Goal: Task Accomplishment & Management: Use online tool/utility

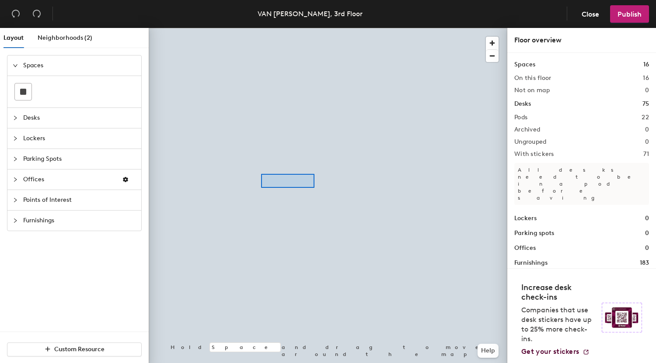
click at [311, 28] on div at bounding box center [328, 28] width 359 height 0
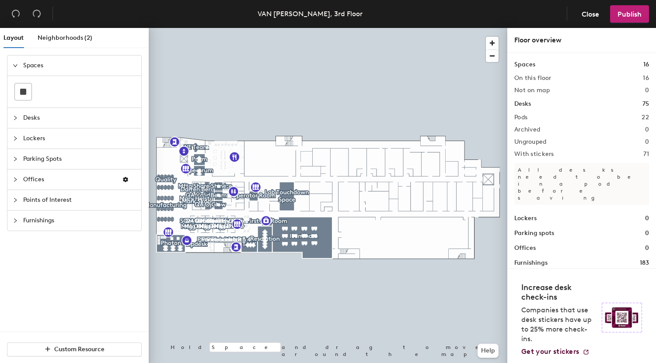
click at [66, 119] on span "Desks" at bounding box center [79, 118] width 113 height 20
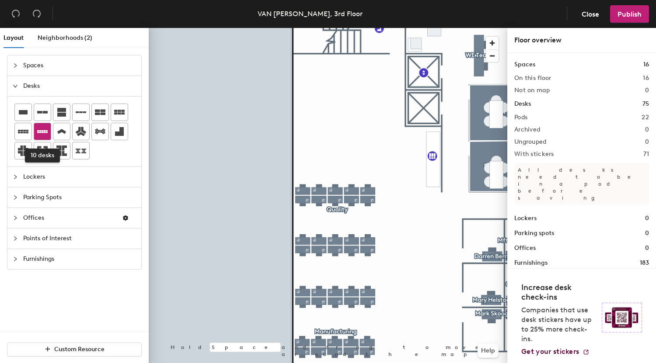
click at [42, 133] on icon at bounding box center [42, 131] width 10 height 10
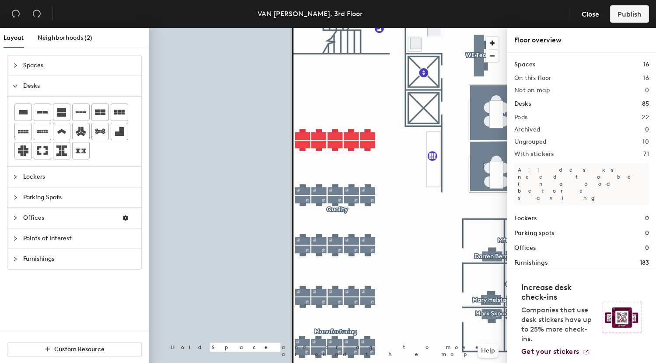
click at [372, 28] on div at bounding box center [328, 28] width 359 height 0
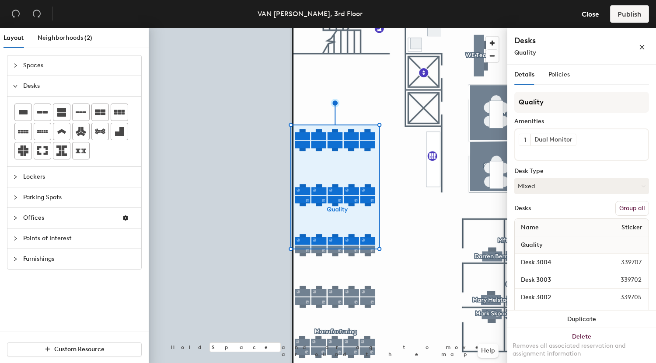
click at [618, 210] on button "Group all" at bounding box center [632, 208] width 34 height 15
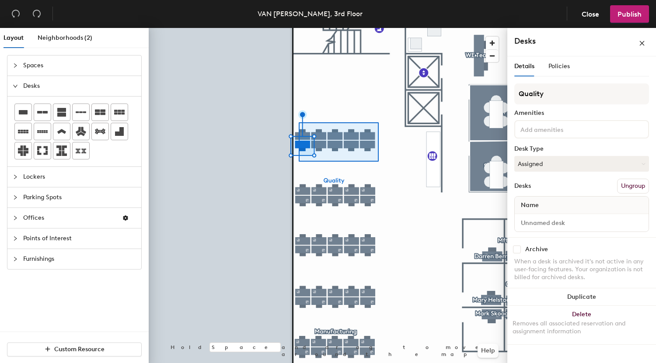
click at [299, 28] on div at bounding box center [328, 28] width 359 height 0
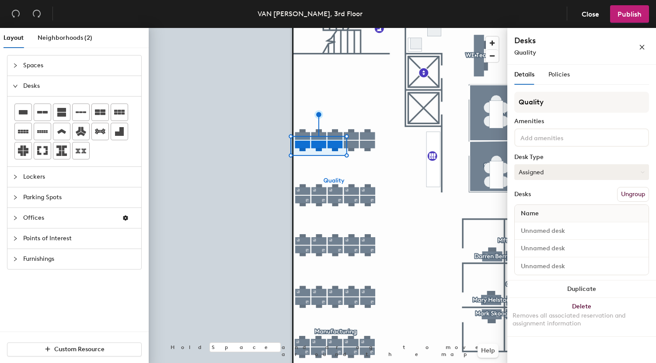
click at [531, 170] on button "Assigned" at bounding box center [581, 172] width 135 height 16
click at [535, 226] on div "Hoteled" at bounding box center [558, 225] width 87 height 13
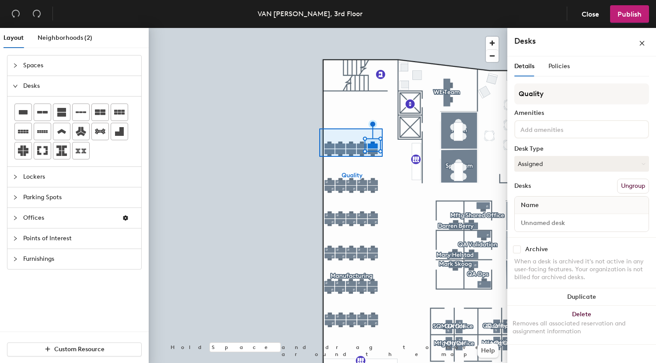
click at [319, 28] on div at bounding box center [328, 28] width 359 height 0
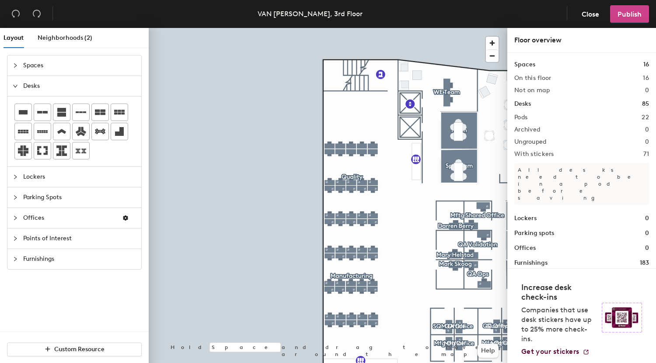
click at [619, 13] on span "Publish" at bounding box center [630, 14] width 24 height 8
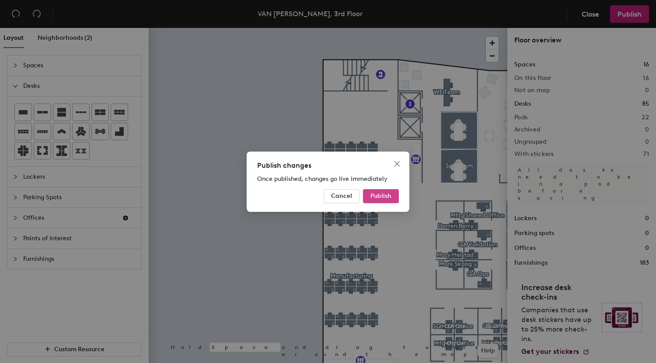
click at [380, 193] on span "Publish" at bounding box center [380, 195] width 21 height 7
